Goal: Task Accomplishment & Management: Complete application form

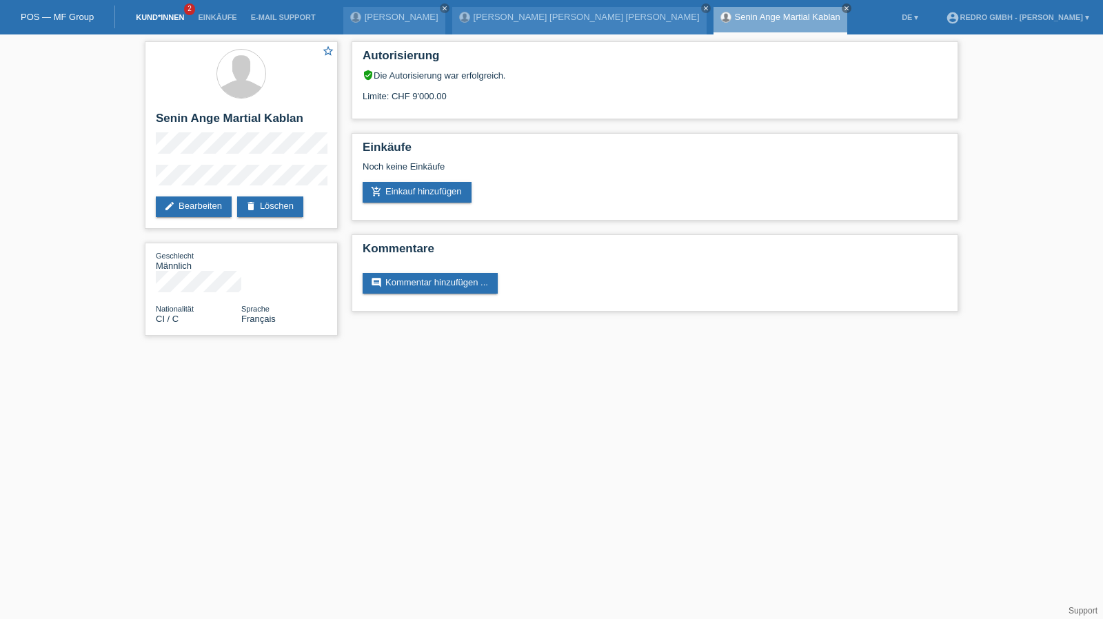
click at [153, 19] on link "Kund*innen" at bounding box center [160, 17] width 62 height 8
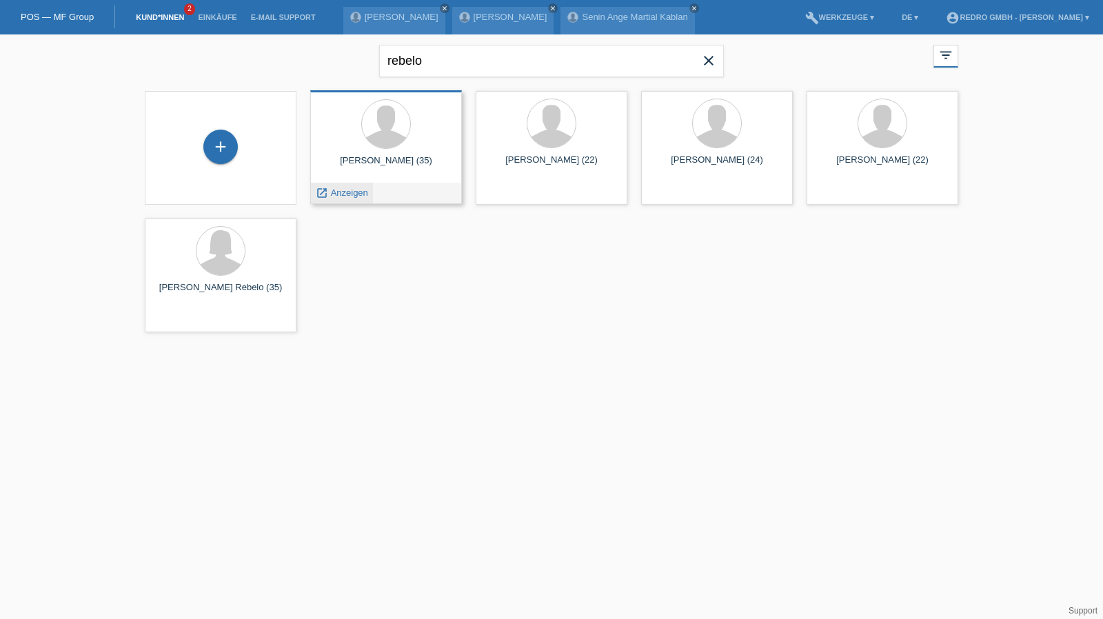
click at [341, 191] on span "Anzeigen" at bounding box center [349, 193] width 37 height 10
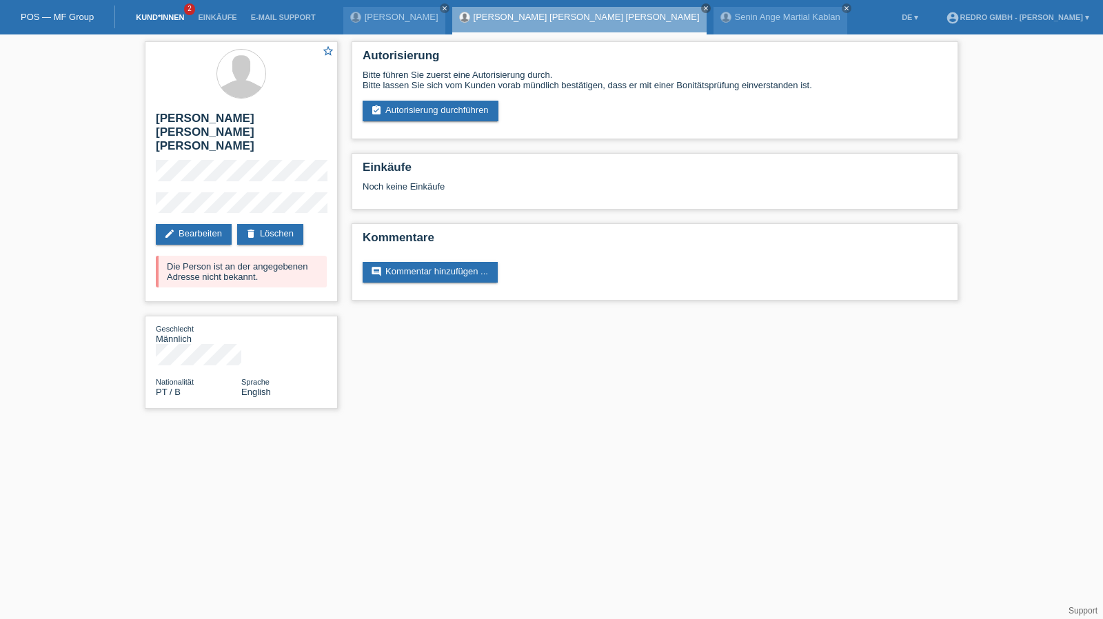
click at [173, 17] on link "Kund*innen" at bounding box center [160, 17] width 62 height 8
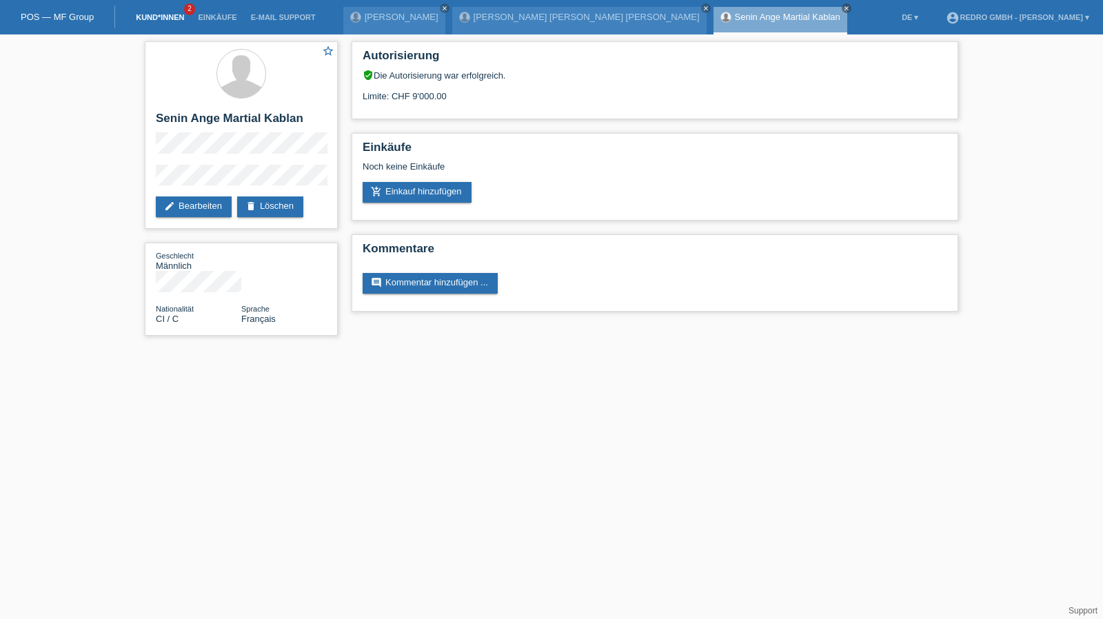
click at [165, 15] on link "Kund*innen" at bounding box center [160, 17] width 62 height 8
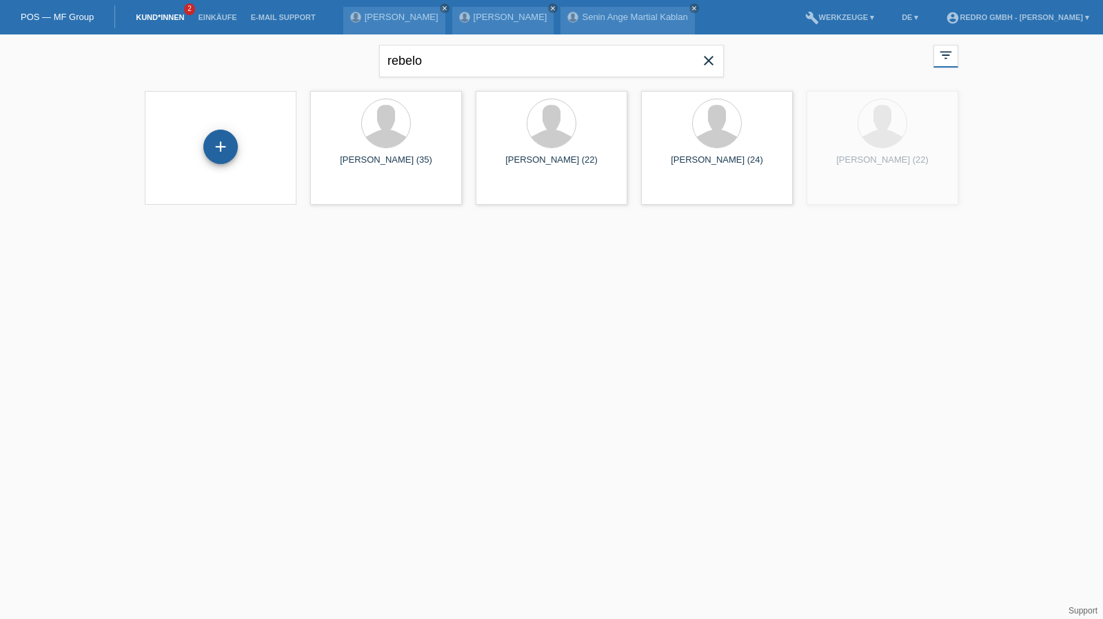
click at [232, 150] on div "+" at bounding box center [220, 147] width 34 height 34
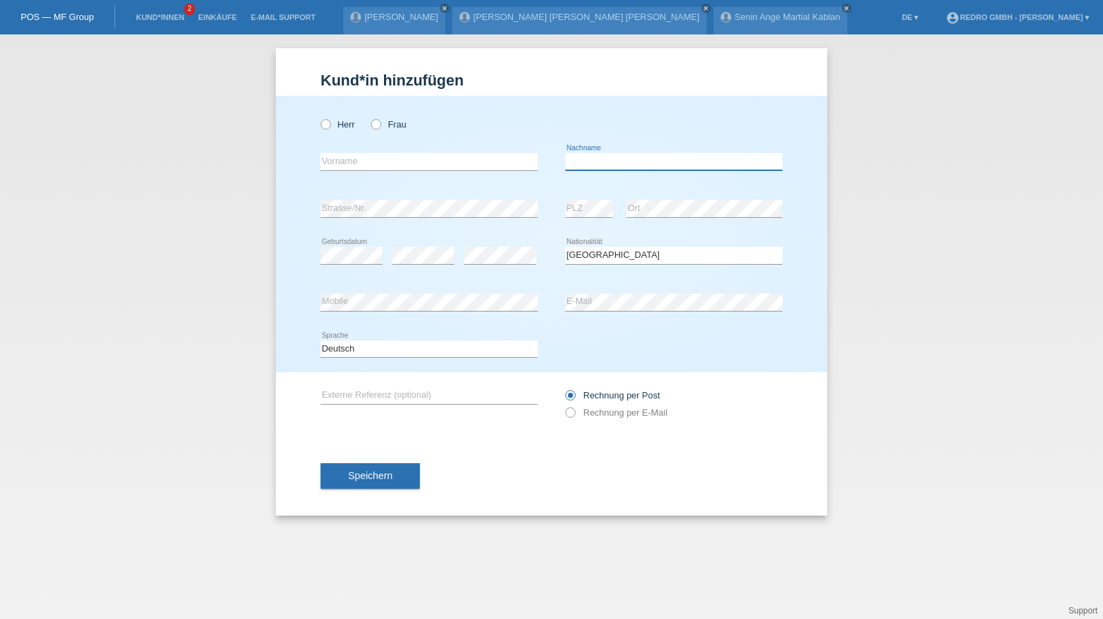
click at [629, 165] on input "text" at bounding box center [673, 161] width 217 height 17
type input "[PERSON_NAME]"
select select "CH"
click at [364, 476] on span "Speichern" at bounding box center [370, 475] width 44 height 11
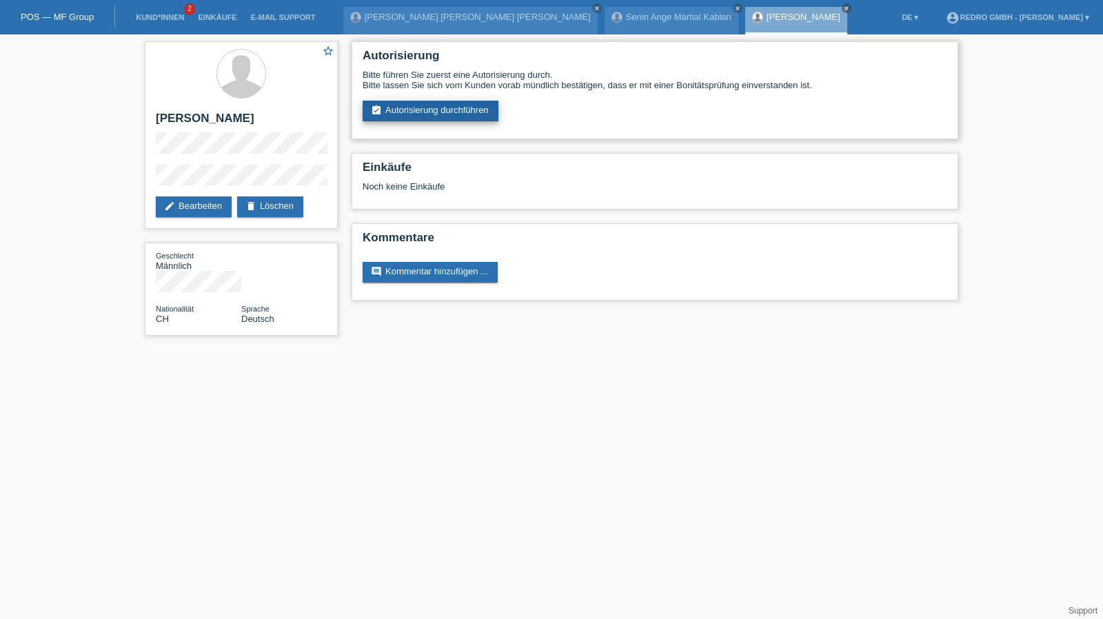
click at [434, 121] on link "assignment_turned_in Autorisierung durchführen" at bounding box center [431, 111] width 136 height 21
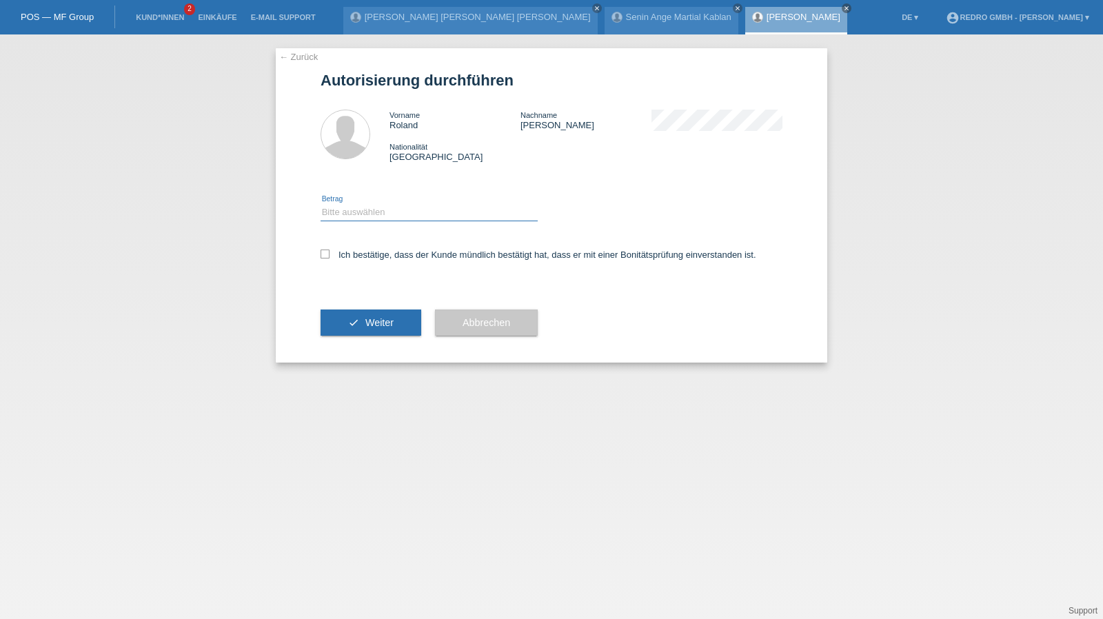
click at [350, 213] on select "Bitte auswählen CHF 1.00 - CHF 499.00 CHF 500.00 - CHF 1'999.00 CHF 2'000.00 - …" at bounding box center [429, 212] width 217 height 17
select select "1"
click at [321, 204] on select "Bitte auswählen CHF 1.00 - CHF 499.00 CHF 500.00 - CHF 1'999.00 CHF 2'000.00 - …" at bounding box center [429, 212] width 217 height 17
click at [352, 252] on label "Ich bestätige, dass der Kunde mündlich bestätigt hat, dass er mit einer Bonität…" at bounding box center [539, 255] width 436 height 10
click at [330, 252] on input "Ich bestätige, dass der Kunde mündlich bestätigt hat, dass er mit einer Bonität…" at bounding box center [325, 254] width 9 height 9
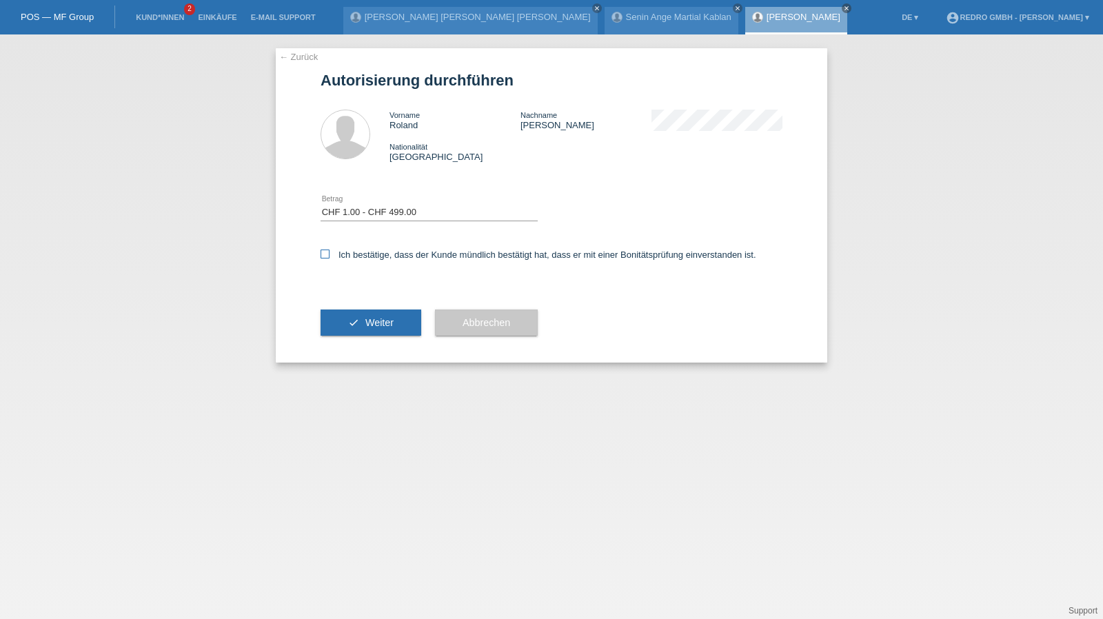
checkbox input "true"
click at [348, 330] on button "check Weiter" at bounding box center [371, 323] width 101 height 26
